Goal: Transaction & Acquisition: Obtain resource

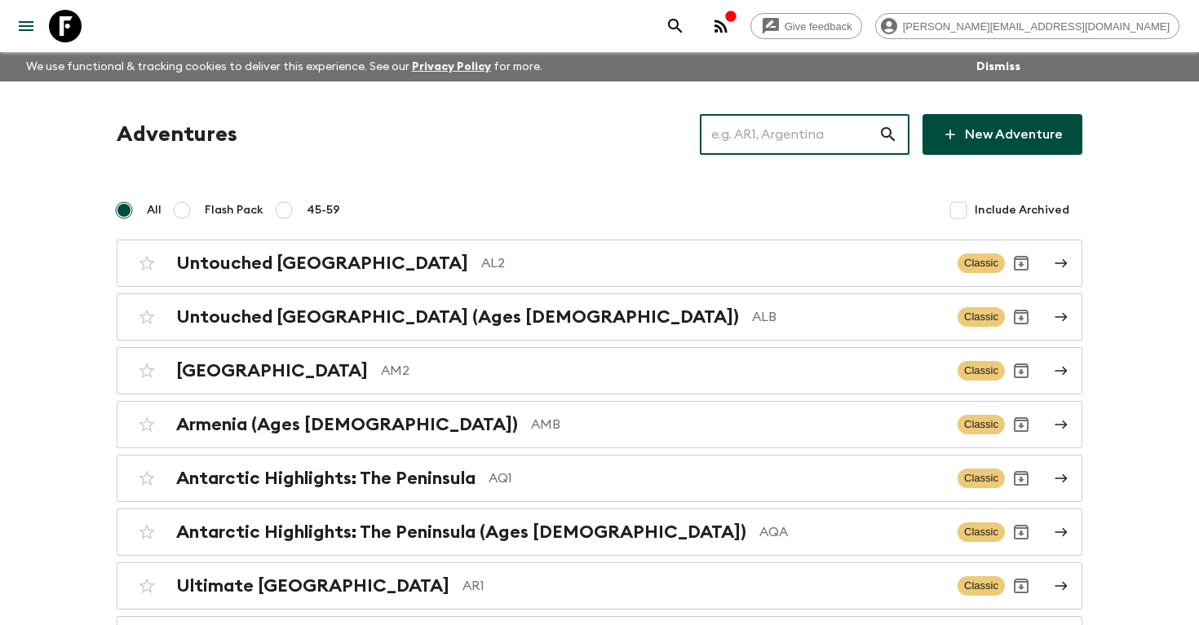
click at [766, 128] on input "text" at bounding box center [789, 135] width 179 height 46
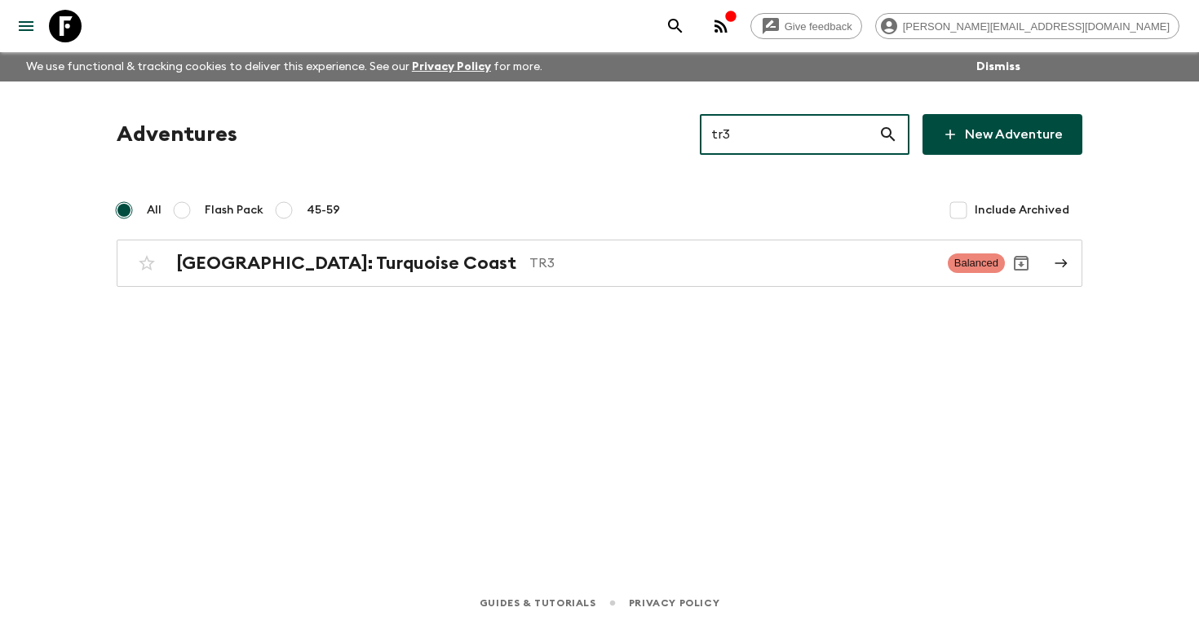
type input "tr3"
click at [200, 206] on label "Flash Pack" at bounding box center [215, 210] width 98 height 33
click at [192, 206] on input "Flash Pack" at bounding box center [182, 211] width 20 height 20
radio input "true"
click at [123, 206] on input "All" at bounding box center [124, 211] width 20 height 20
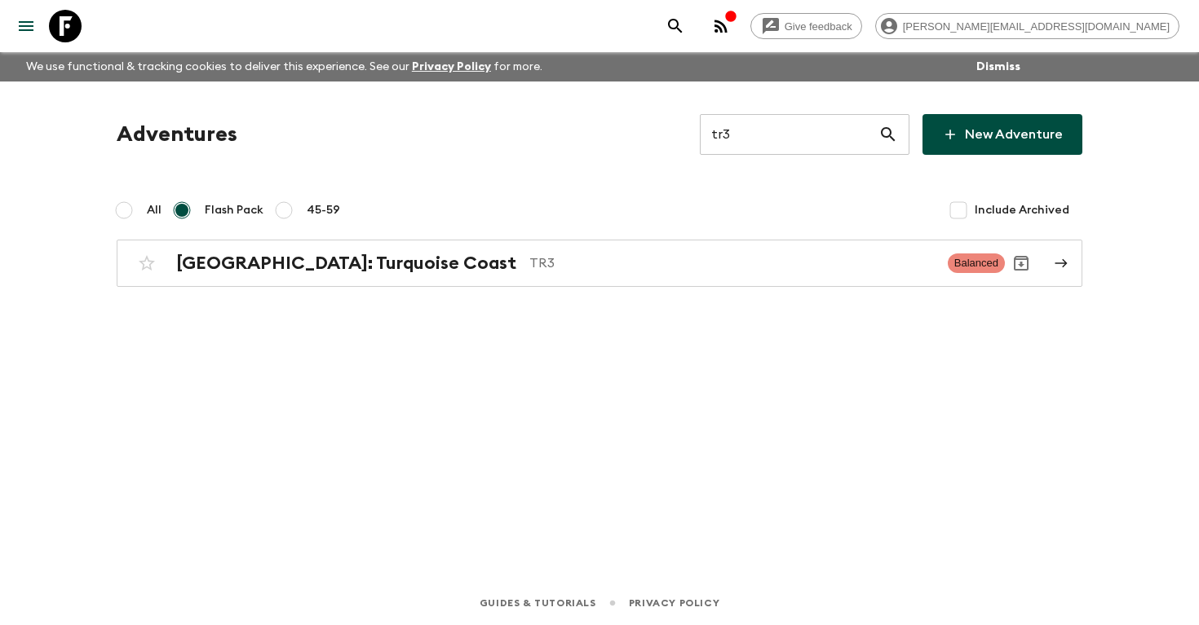
radio input "true"
click at [198, 239] on div "Adventures tr3 ​ New Adventure All Flash Pack 45-59 Include Archived [GEOGRAPHI…" at bounding box center [599, 200] width 1005 height 173
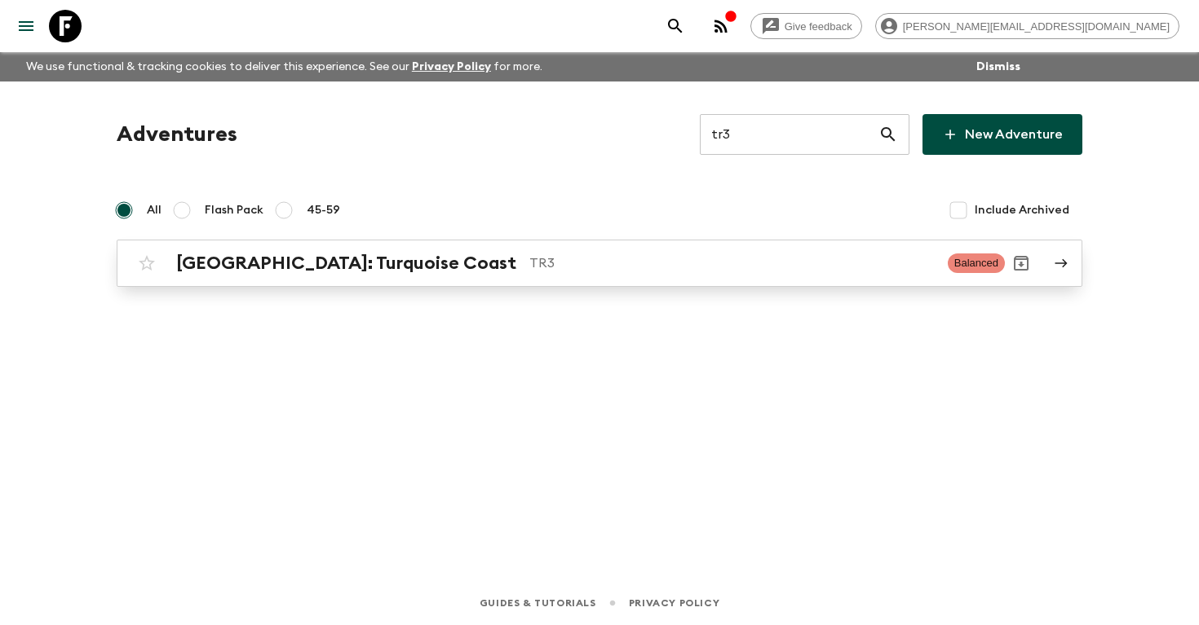
click at [205, 266] on h2 "[GEOGRAPHIC_DATA]: Turquoise Coast" at bounding box center [346, 263] width 340 height 21
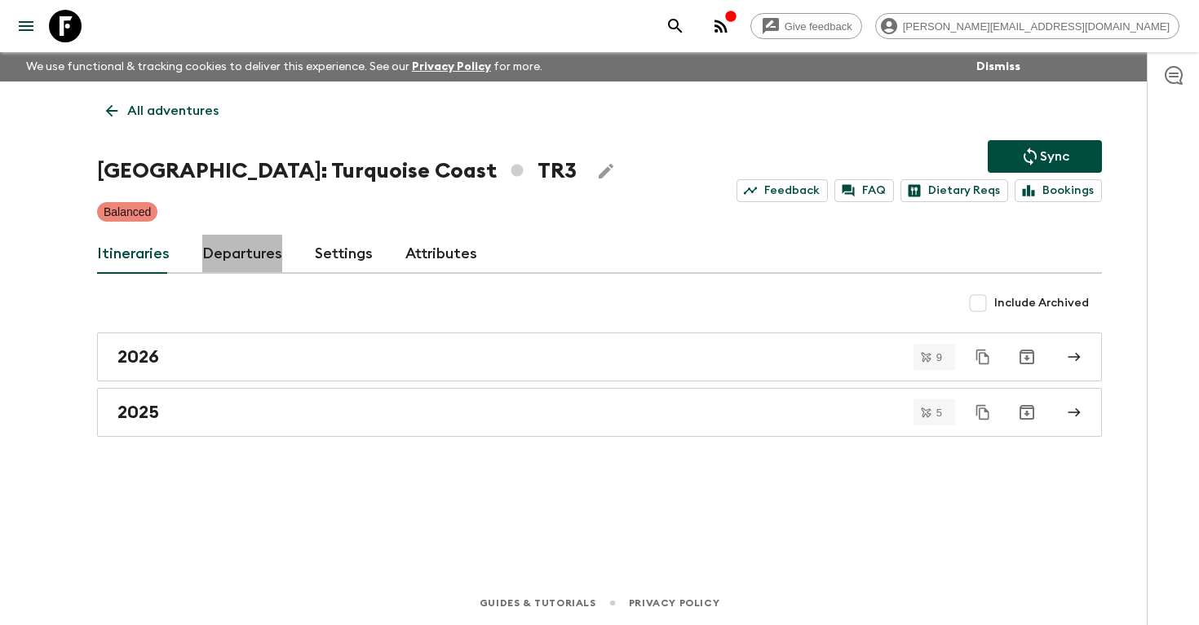
click at [237, 257] on link "Departures" at bounding box center [242, 254] width 80 height 39
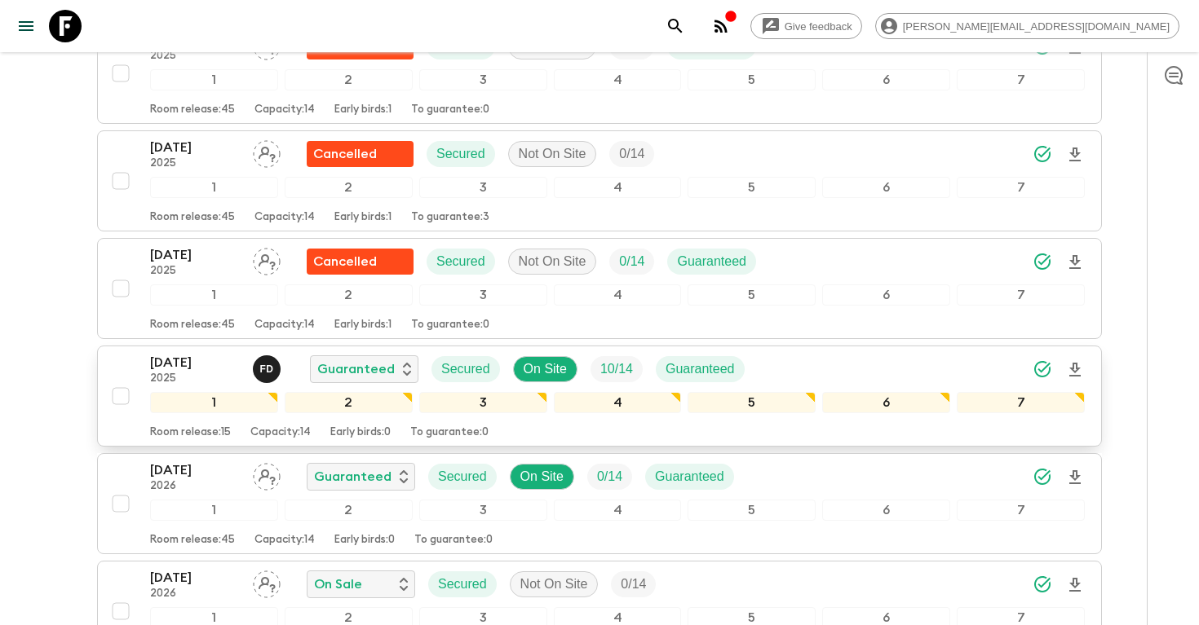
scroll to position [711, 0]
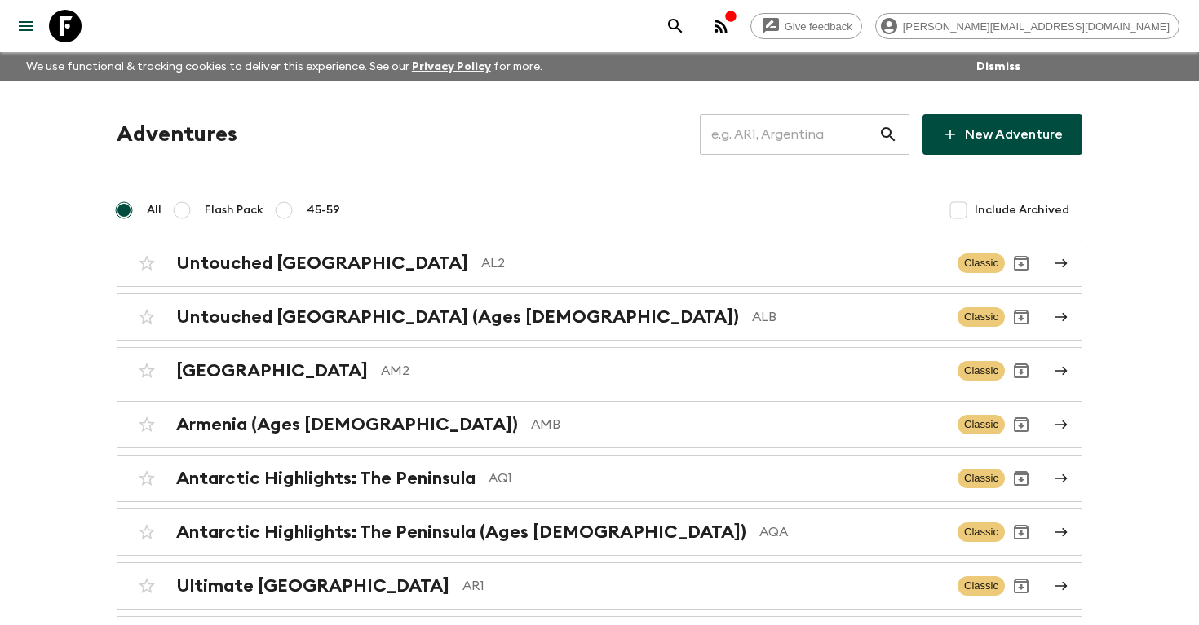
click at [783, 136] on input "text" at bounding box center [789, 135] width 179 height 46
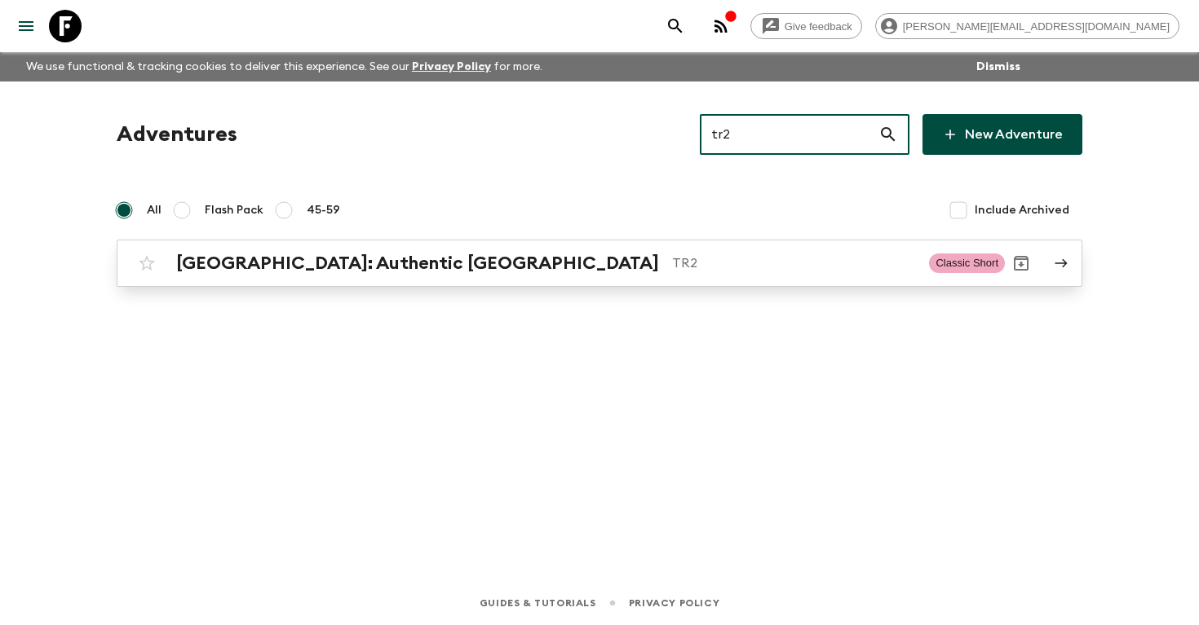
type input "tr2"
click at [360, 261] on h2 "[GEOGRAPHIC_DATA]: Authentic [GEOGRAPHIC_DATA]" at bounding box center [417, 263] width 483 height 21
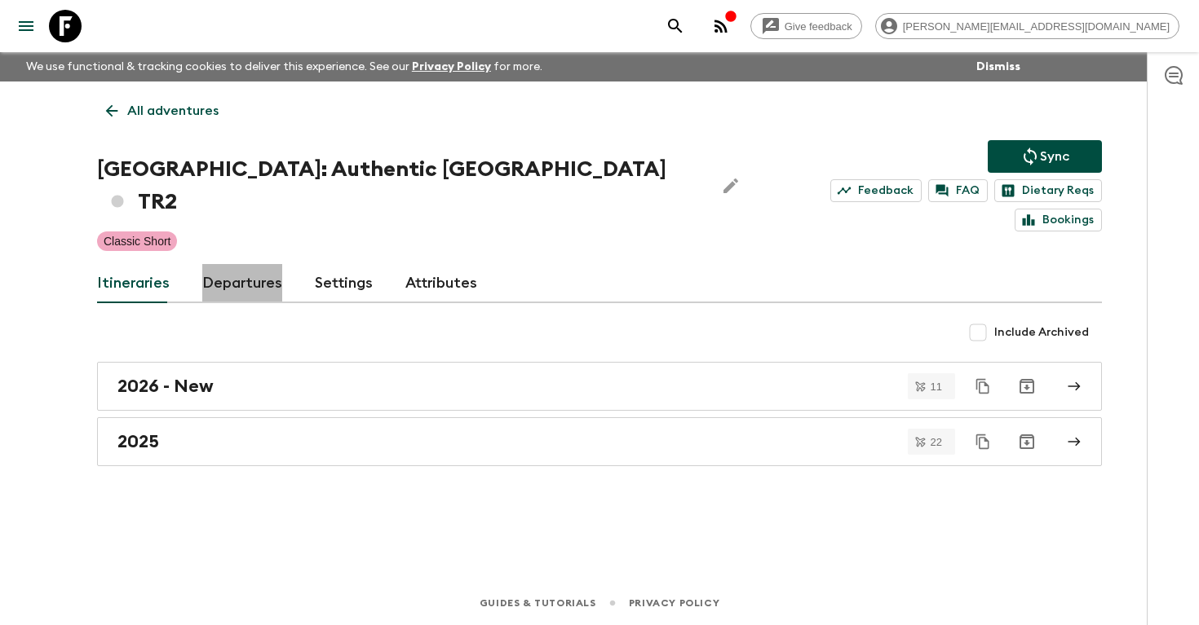
click at [242, 264] on link "Departures" at bounding box center [242, 283] width 80 height 39
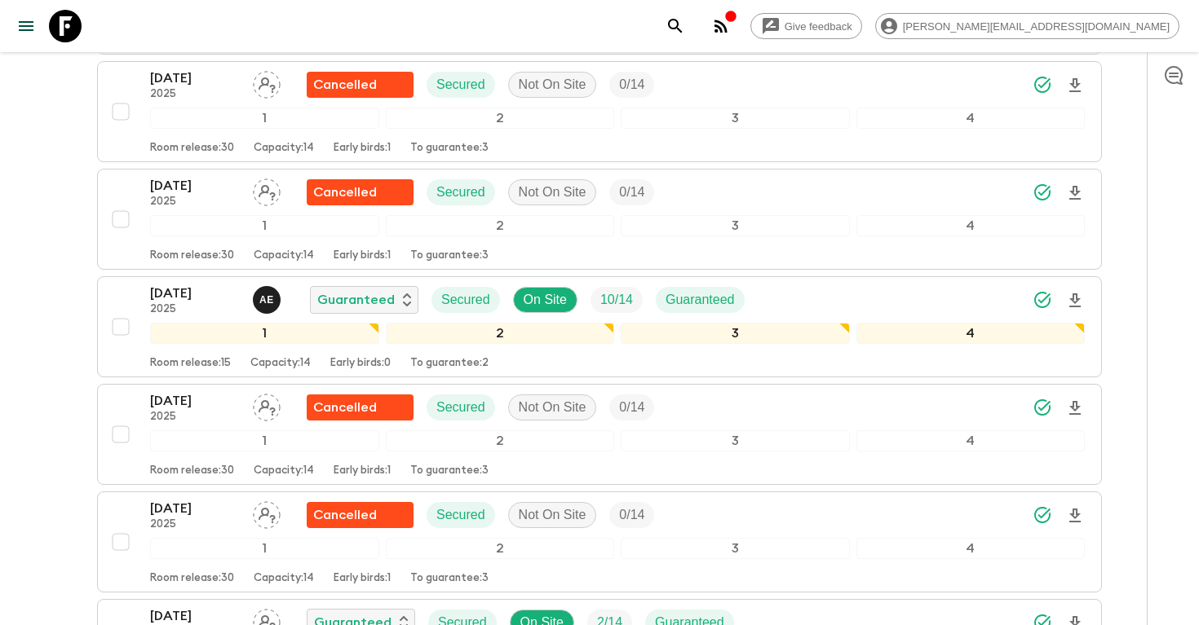
scroll to position [2626, 0]
click at [685, 29] on icon "search adventures" at bounding box center [675, 26] width 20 height 20
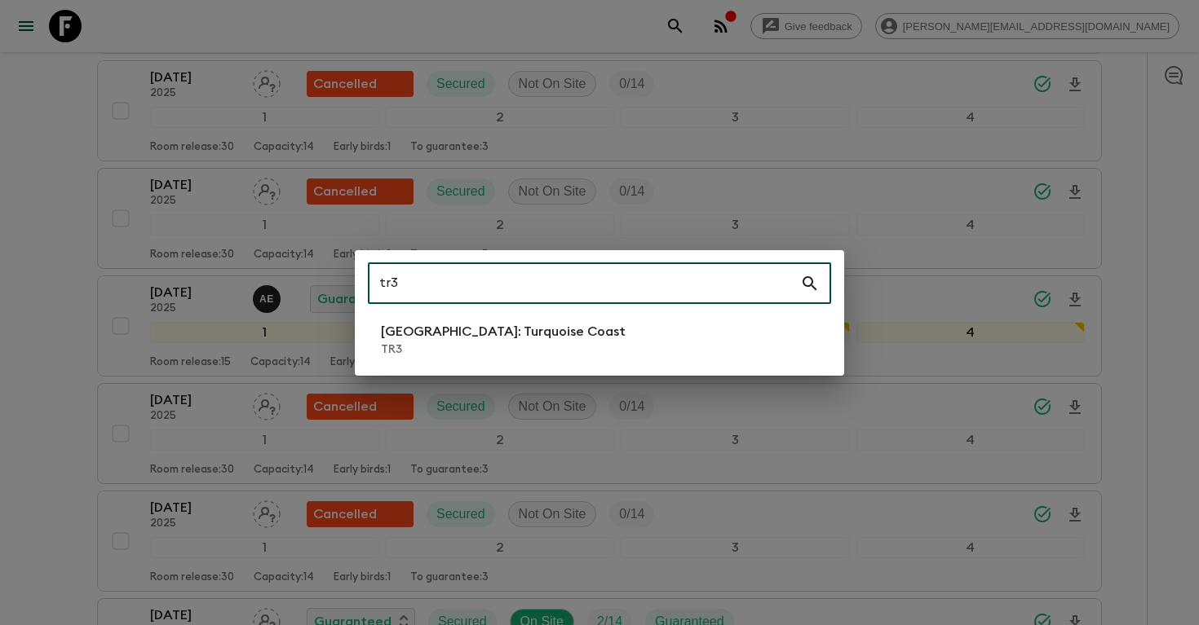
type input "tr3"
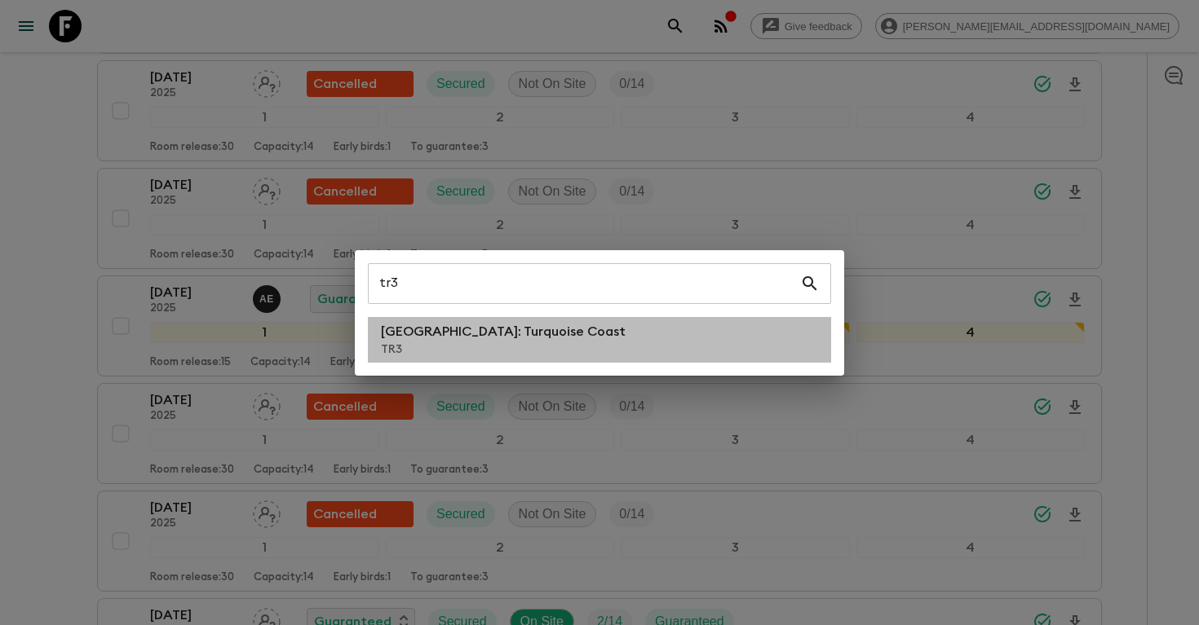
click at [625, 347] on li "Türkiye: Turquoise Coast TR3" at bounding box center [599, 340] width 463 height 46
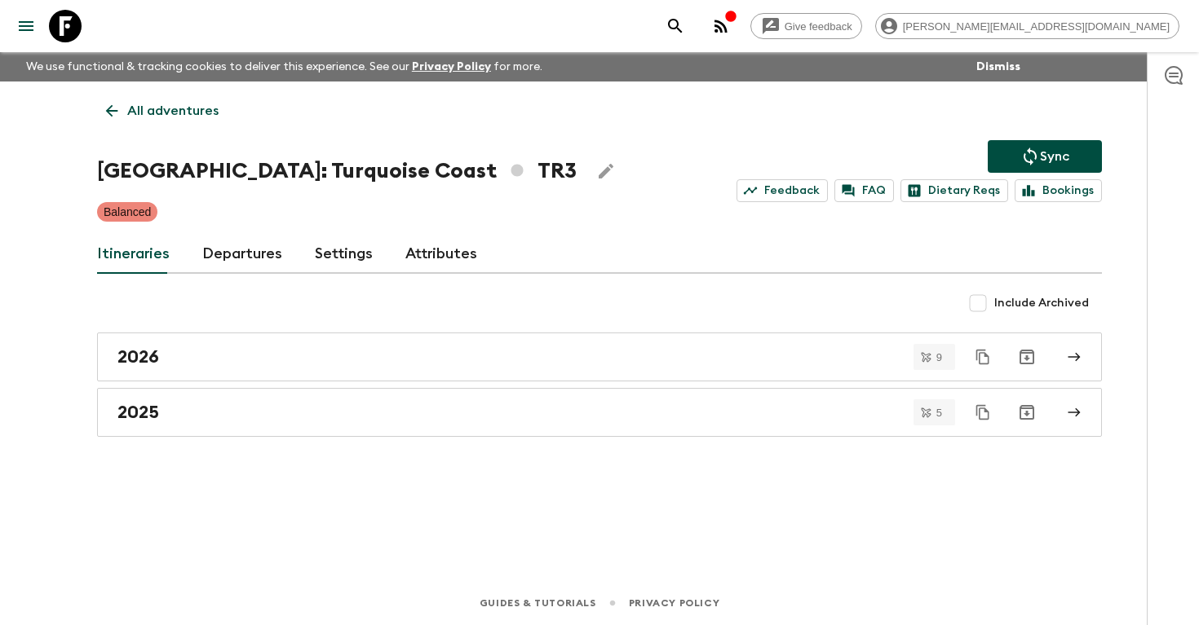
click at [254, 245] on link "Departures" at bounding box center [242, 254] width 80 height 39
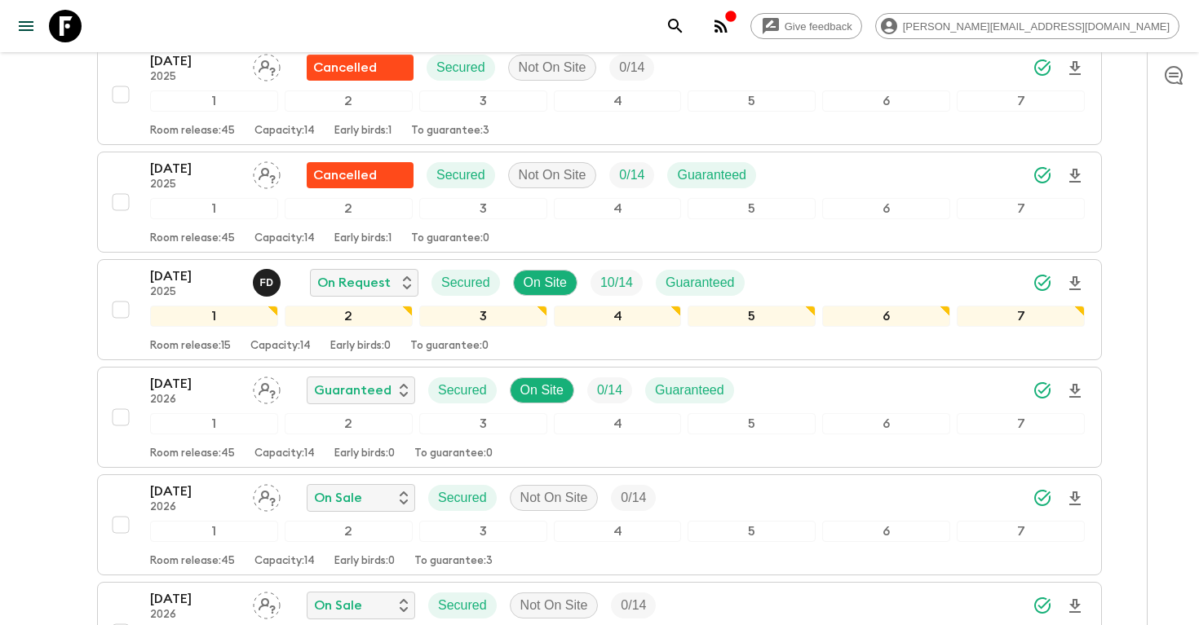
scroll to position [608, 0]
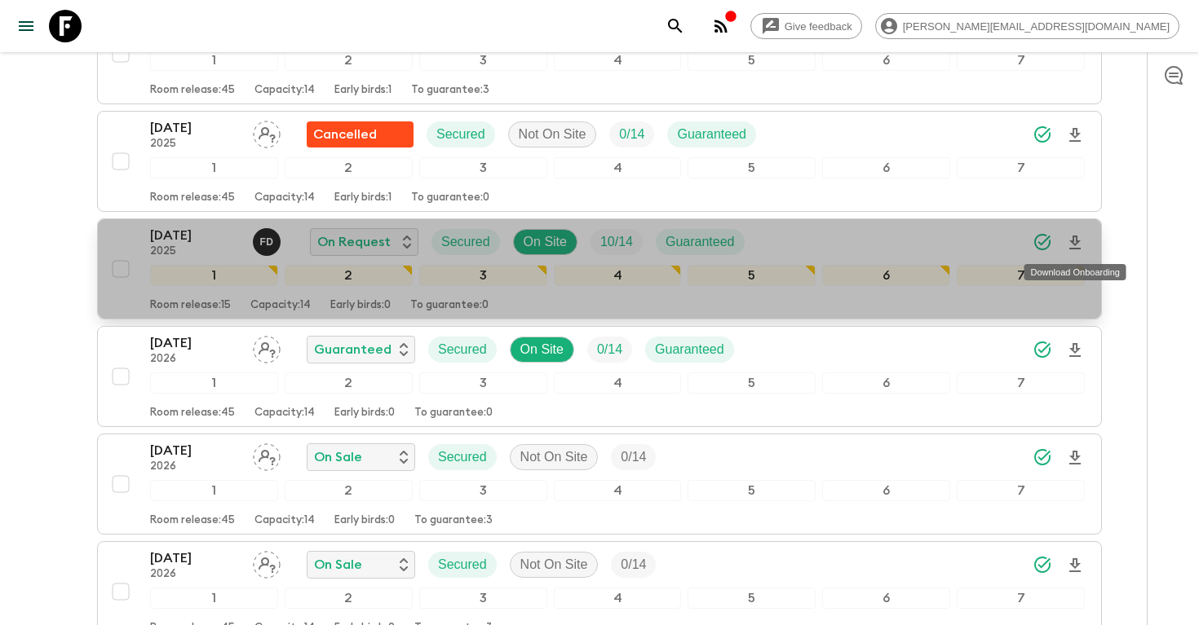
click at [1074, 248] on icon "Download Onboarding" at bounding box center [1074, 243] width 11 height 14
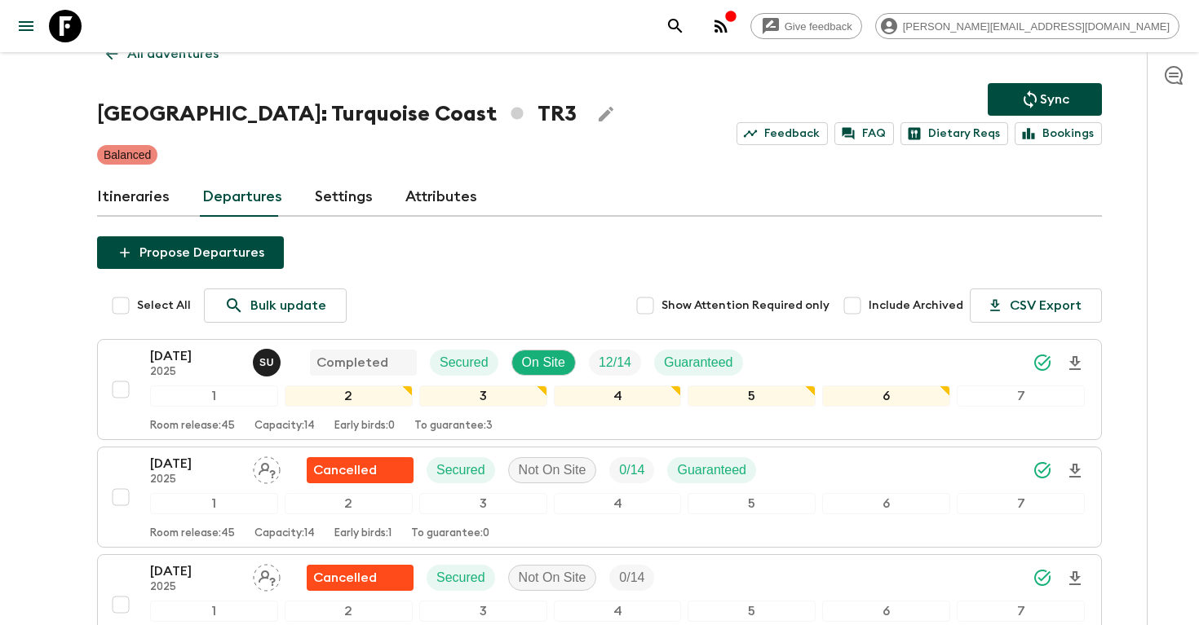
scroll to position [76, 0]
